Goal: Information Seeking & Learning: Learn about a topic

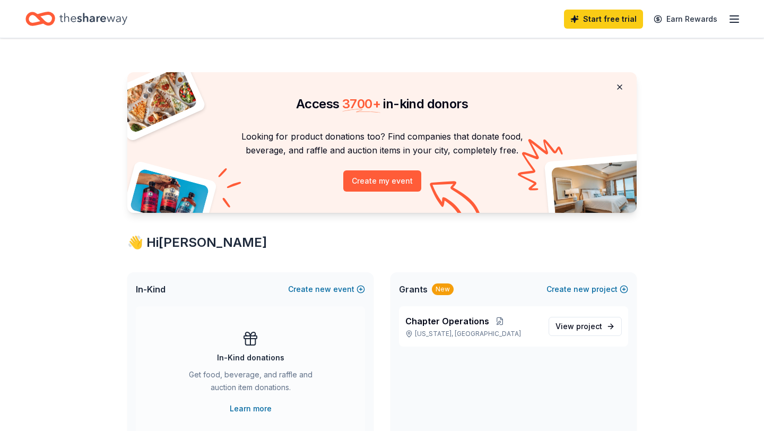
click at [623, 86] on button at bounding box center [619, 86] width 25 height 21
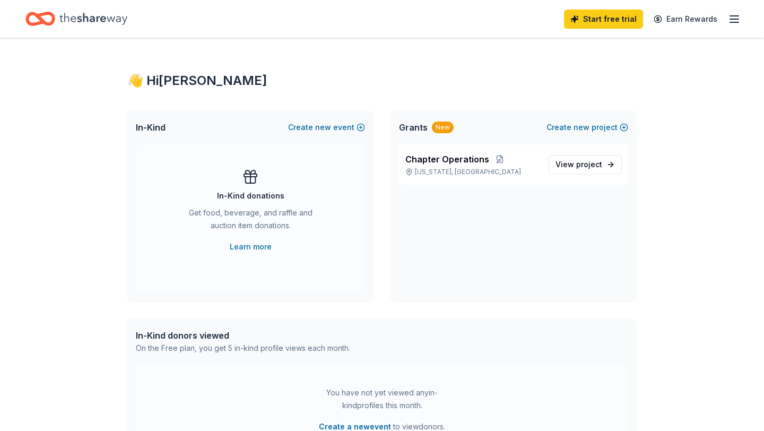
click at [412, 127] on span "Grants" at bounding box center [413, 127] width 29 height 13
click at [731, 16] on icon "button" at bounding box center [734, 19] width 13 height 13
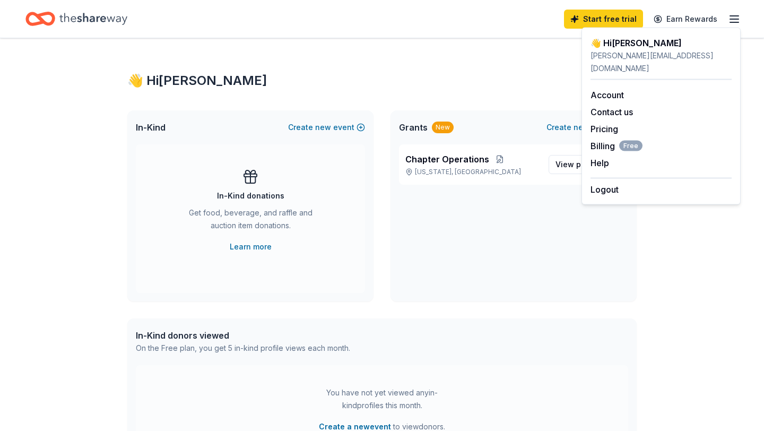
click at [89, 10] on icon "Home" at bounding box center [93, 19] width 68 height 22
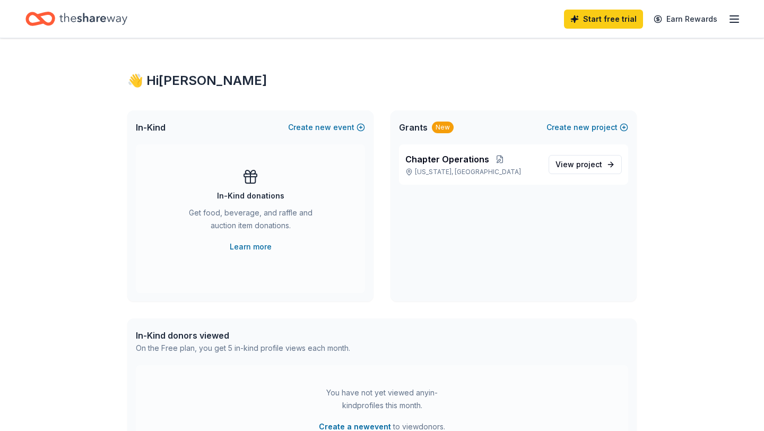
click at [74, 16] on icon "Home" at bounding box center [93, 19] width 68 height 22
click at [74, 16] on icon "Home" at bounding box center [93, 19] width 68 height 12
click at [47, 16] on icon "Home" at bounding box center [40, 18] width 30 height 25
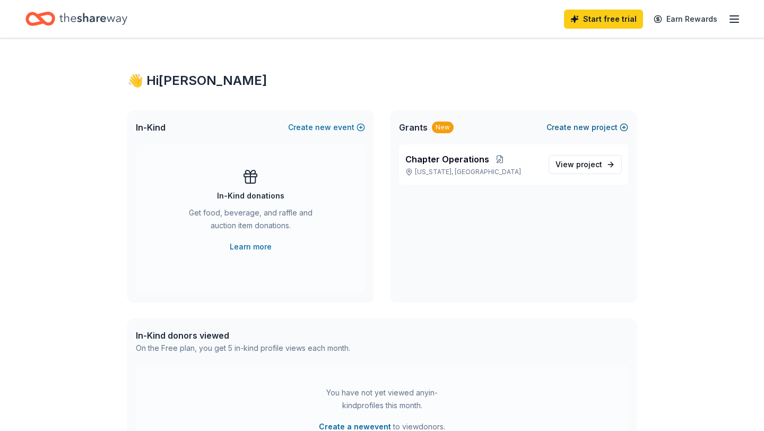
click at [553, 132] on button "Create new project" at bounding box center [587, 127] width 82 height 13
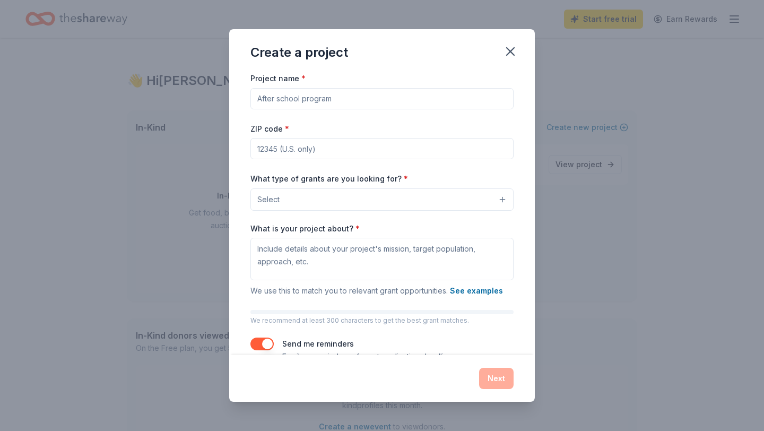
click at [555, 132] on div "Create a project Project name * ZIP code * What type of grants are you looking …" at bounding box center [382, 215] width 764 height 431
click at [509, 48] on icon "button" at bounding box center [510, 51] width 15 height 15
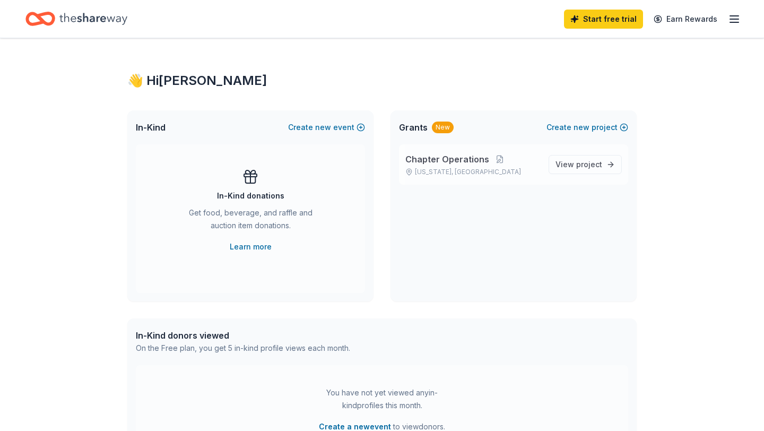
click at [474, 159] on span "Chapter Operations" at bounding box center [447, 159] width 84 height 13
click at [584, 166] on span "project" at bounding box center [589, 164] width 26 height 9
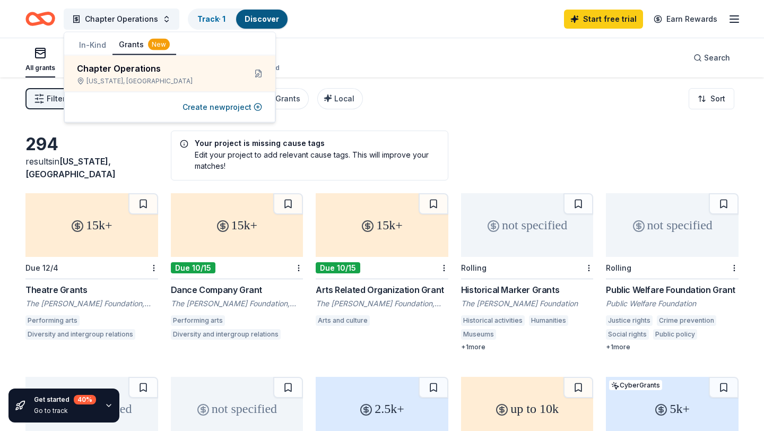
click at [369, 107] on div "Filter 1 Eligibility General operations CyberGrants Local Sort" at bounding box center [382, 98] width 764 height 42
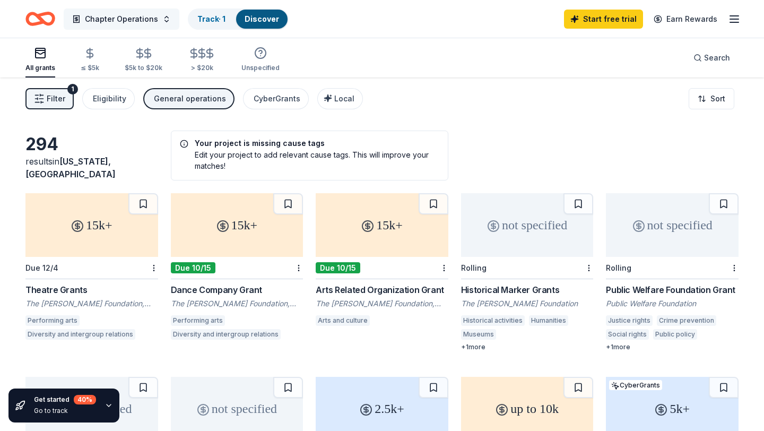
click at [151, 19] on span "Chapter Operations" at bounding box center [121, 19] width 73 height 13
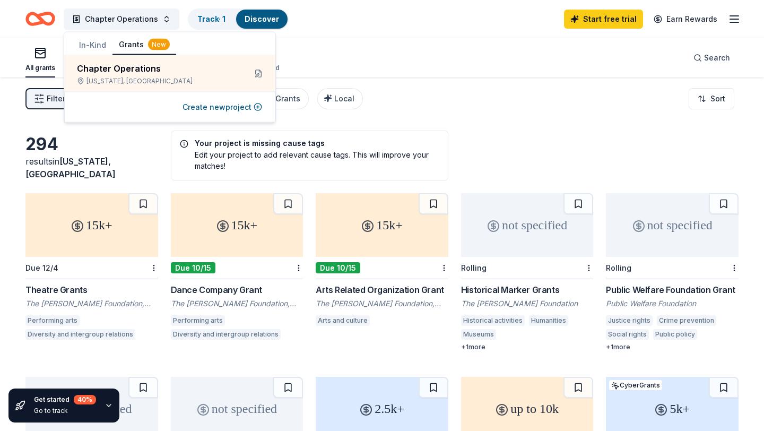
click at [328, 58] on div "All grants ≤ $5k $5k to $20k > $20k Unspecified Search" at bounding box center [381, 57] width 713 height 39
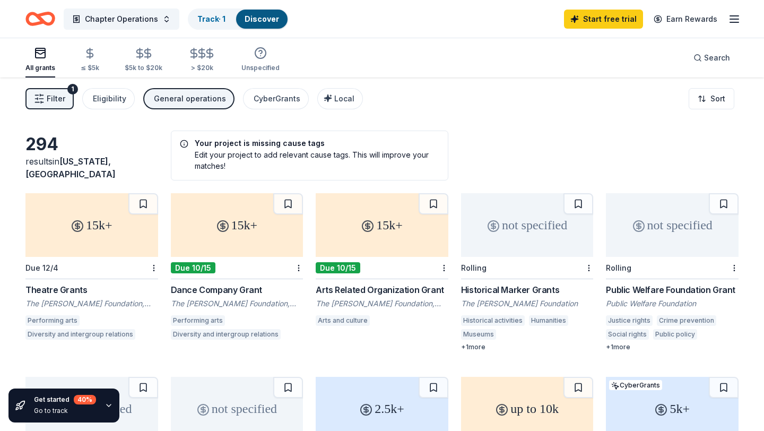
click at [59, 95] on span "Filter" at bounding box center [56, 98] width 19 height 13
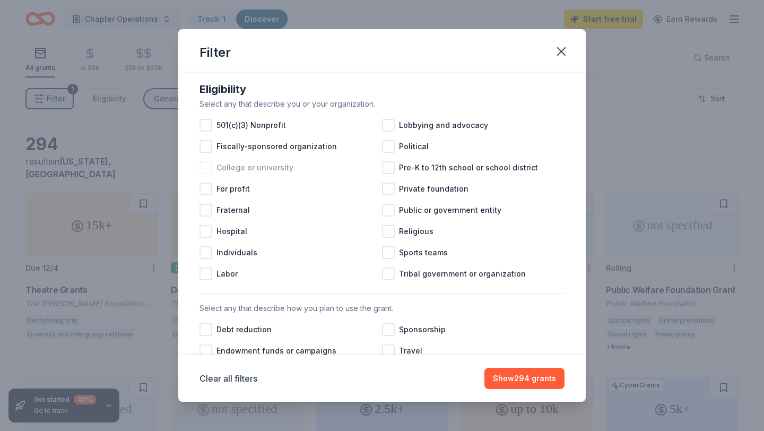
scroll to position [100, 0]
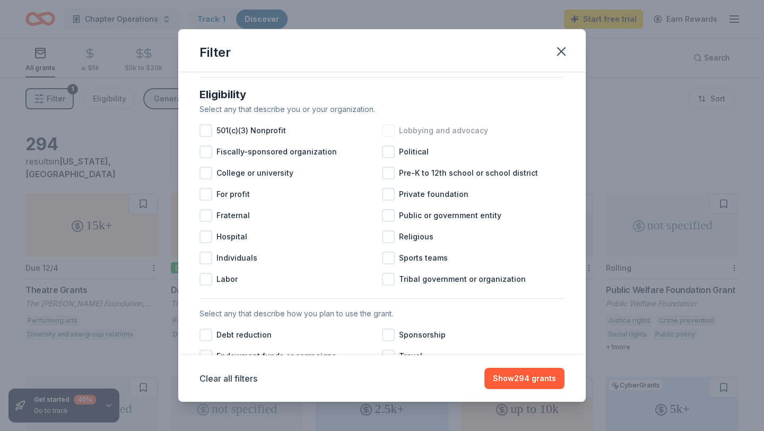
click at [390, 129] on div at bounding box center [388, 130] width 13 height 13
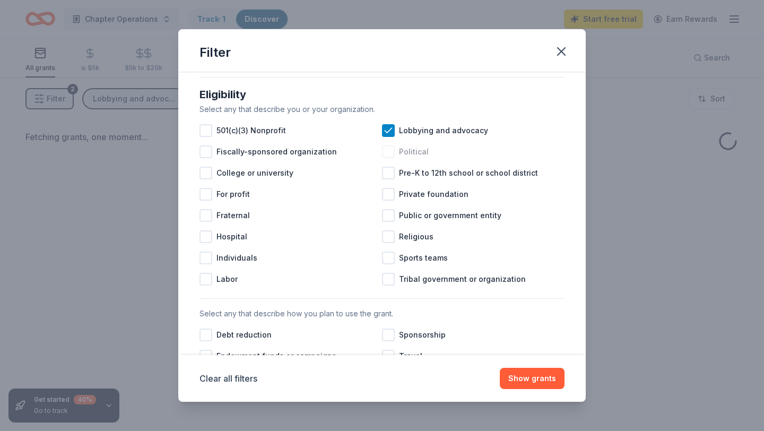
click at [393, 152] on div at bounding box center [388, 151] width 13 height 13
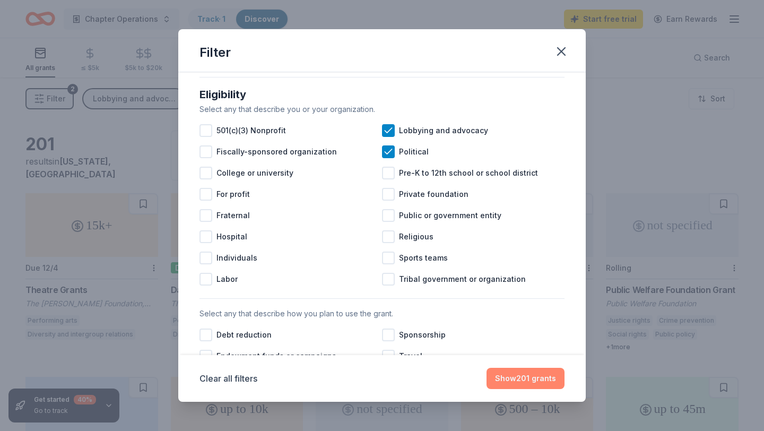
click at [531, 372] on button "Show 201 grants" at bounding box center [525, 378] width 78 height 21
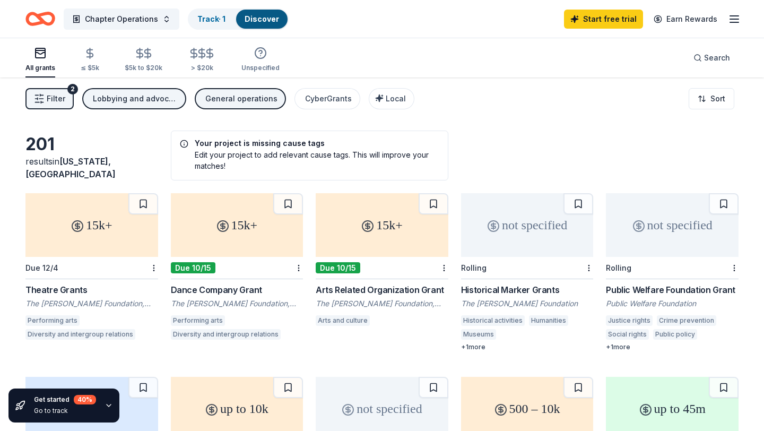
click at [49, 95] on span "Filter" at bounding box center [56, 98] width 19 height 13
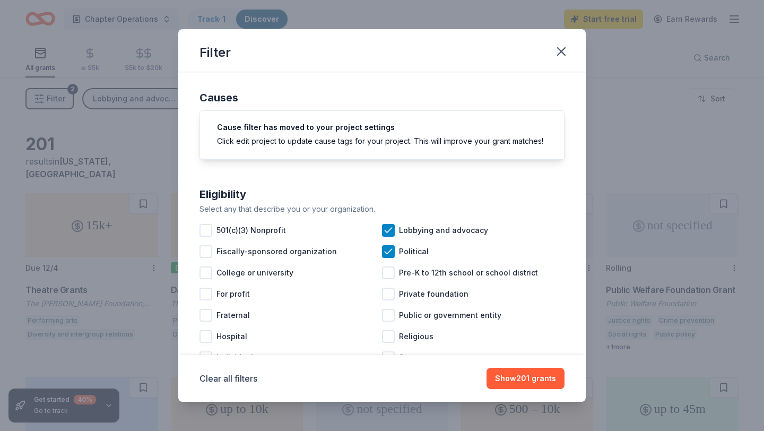
click at [137, 182] on div "Filter Causes Cause filter has moved to your project settings Click edit projec…" at bounding box center [382, 215] width 764 height 431
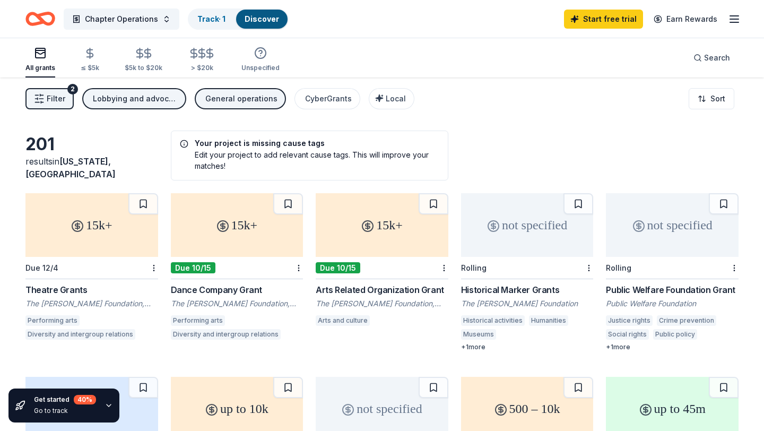
click at [46, 100] on button "Filter 2" at bounding box center [49, 98] width 48 height 21
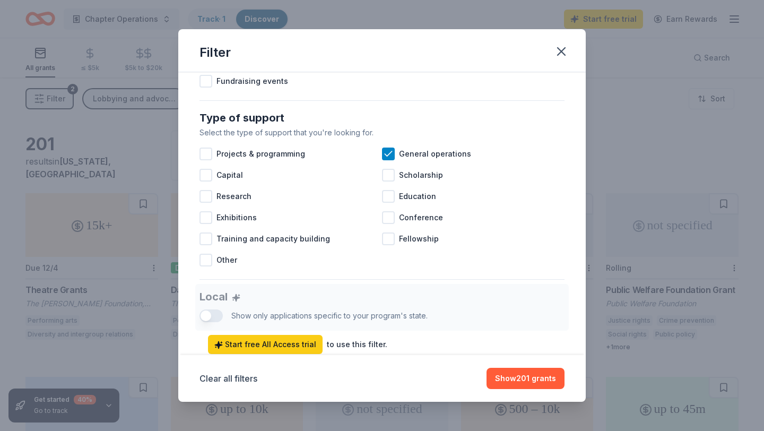
scroll to position [402, 0]
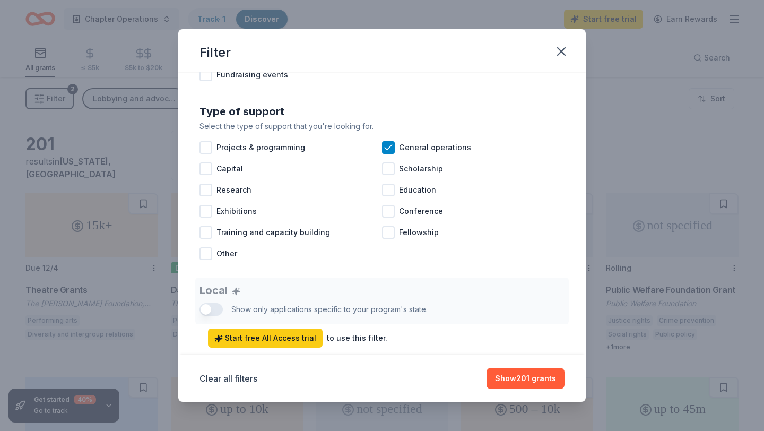
click at [133, 203] on div "Filter Causes Cause filter has moved to your project settings Click edit projec…" at bounding box center [382, 215] width 764 height 431
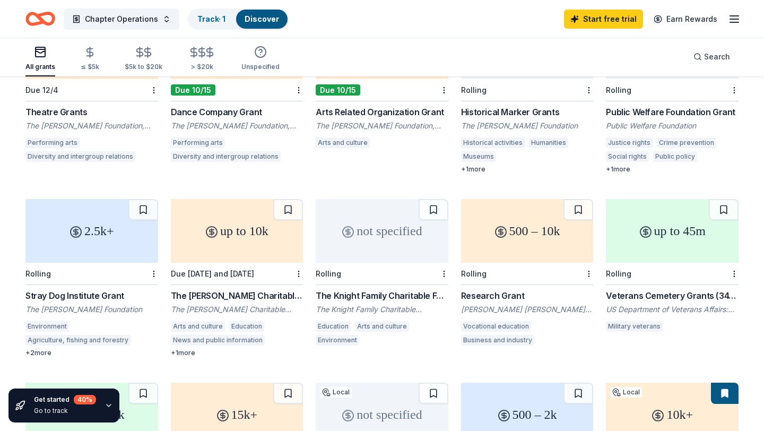
scroll to position [0, 0]
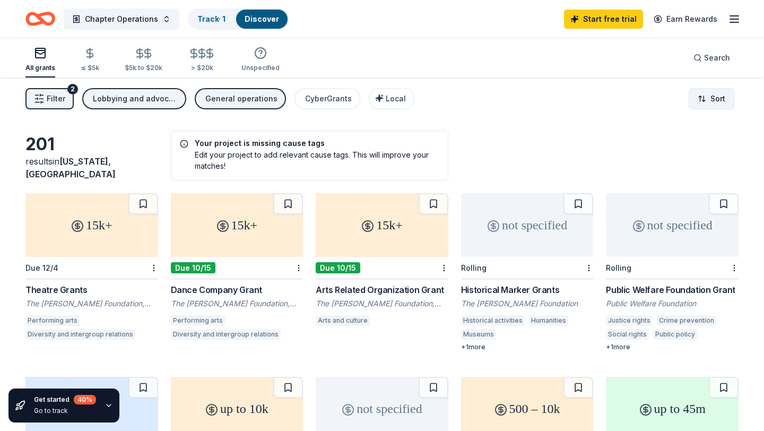
click at [723, 100] on html "Chapter Operations Track · 1 Discover Start free trial Earn Rewards All grants …" at bounding box center [382, 215] width 764 height 431
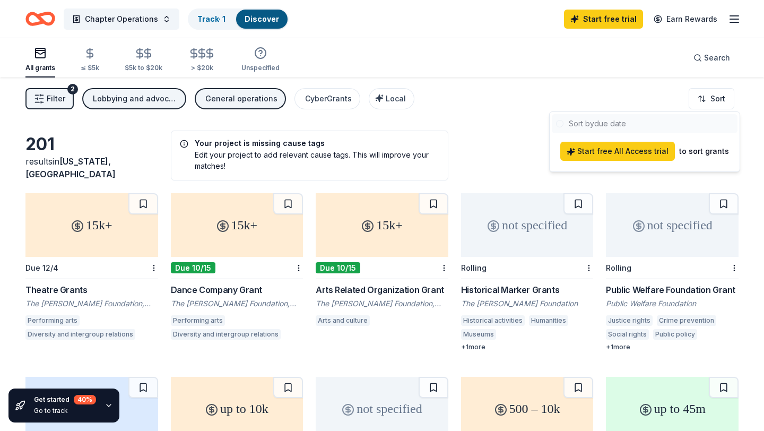
click at [603, 79] on html "Chapter Operations Track · 1 Discover Start free trial Earn Rewards All grants …" at bounding box center [382, 215] width 764 height 431
